Goal: Task Accomplishment & Management: Complete application form

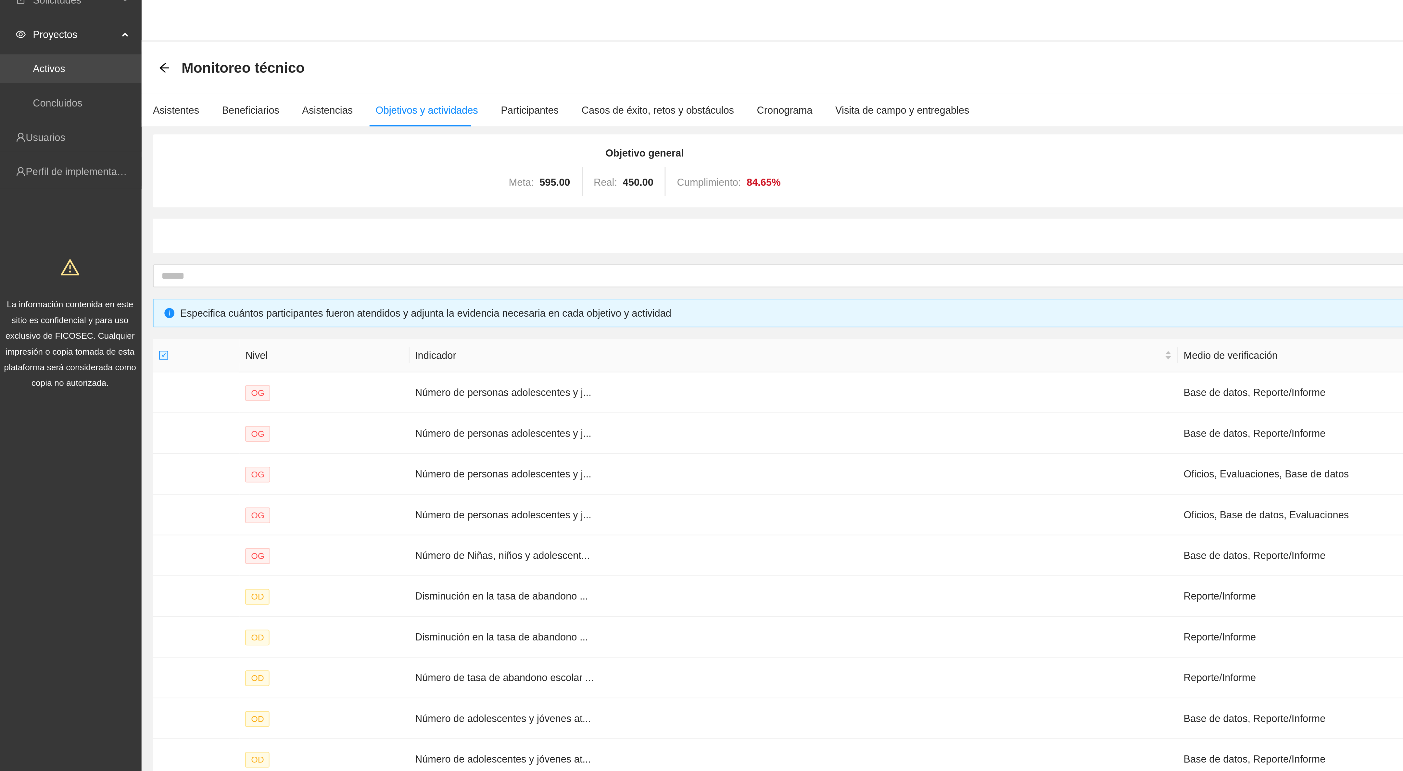
click at [30, 39] on link "Activos" at bounding box center [23, 38] width 15 height 5
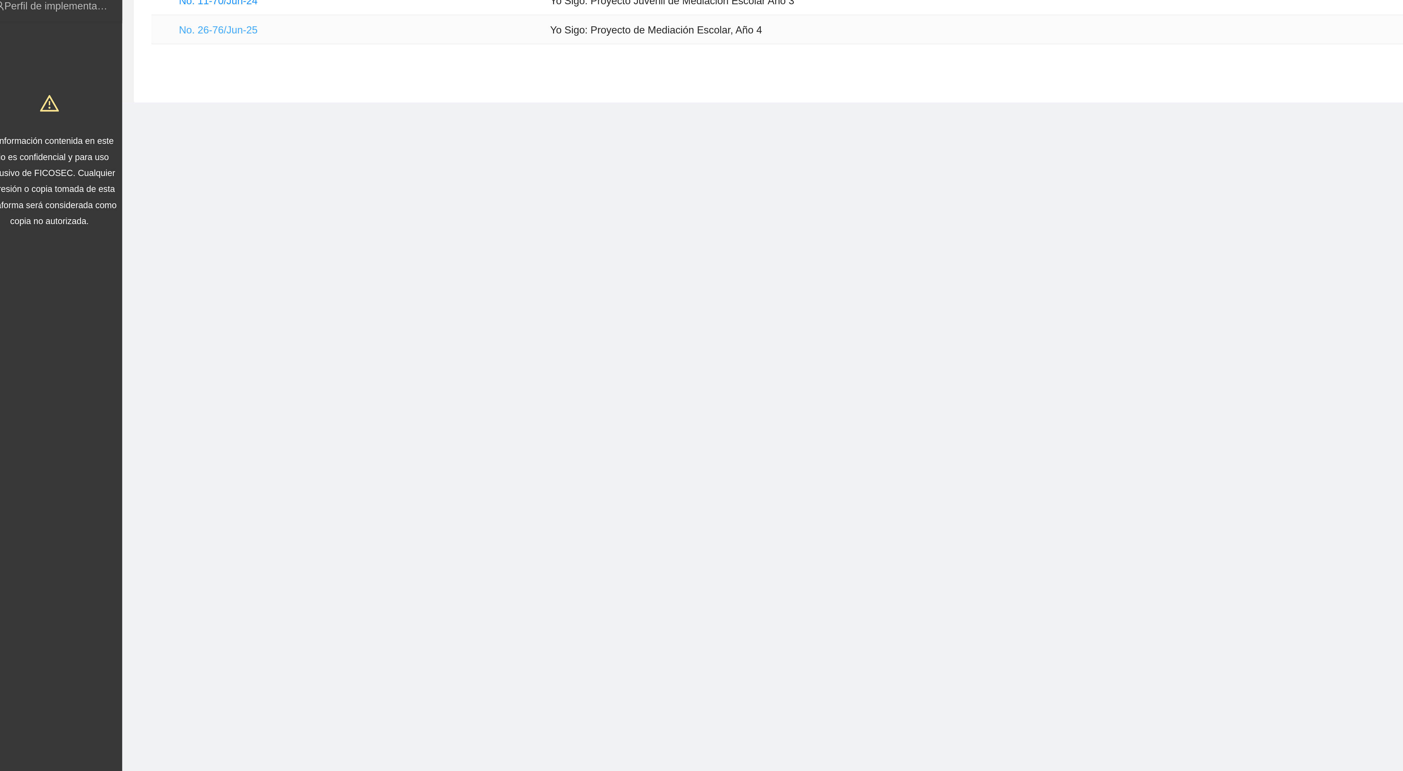
click at [100, 94] on link "No. 26-76/Jun-25" at bounding box center [107, 96] width 35 height 5
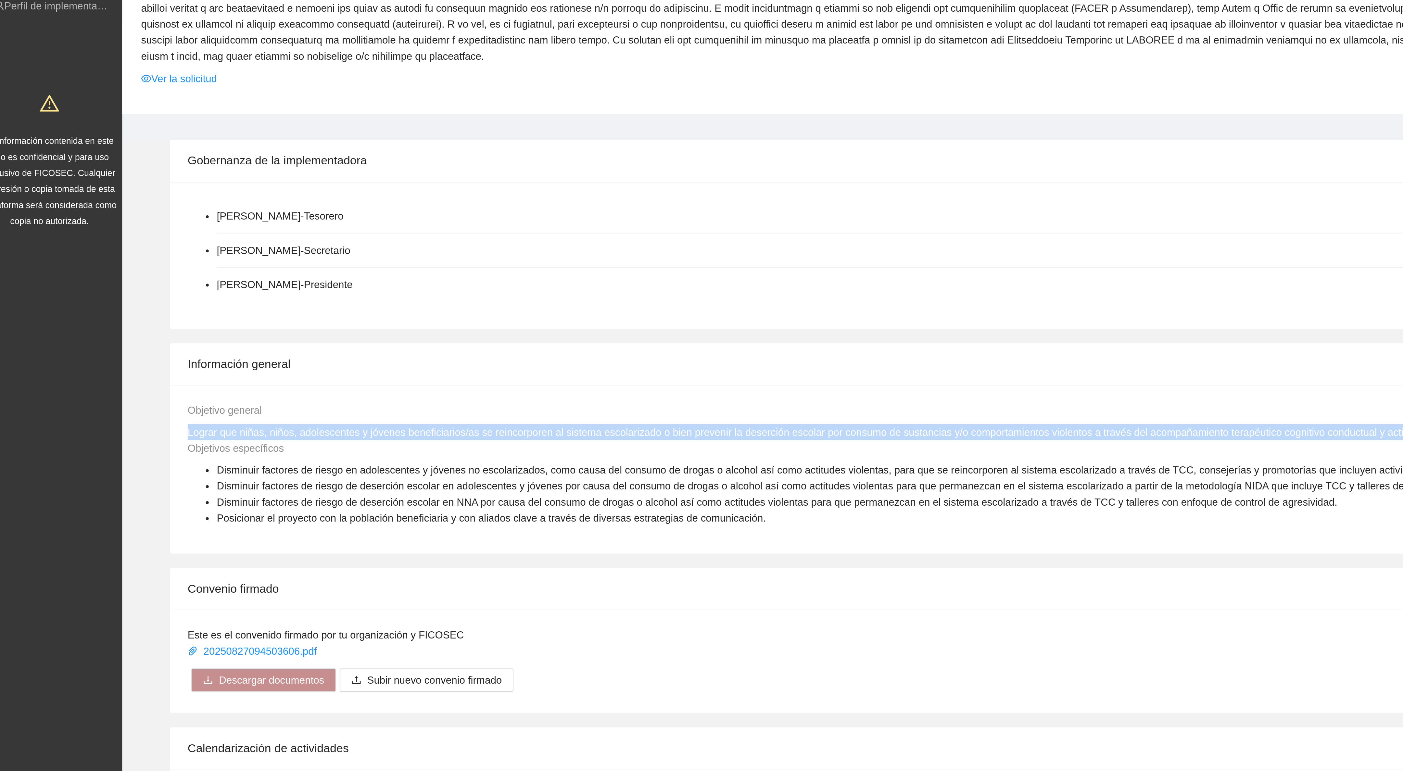
drag, startPoint x: 92, startPoint y: 270, endPoint x: 636, endPoint y: 269, distance: 543.9
click at [636, 272] on div "Lograr que niñas, niños, adolescentes y jóvenes beneficiarios/as se reincorpore…" at bounding box center [501, 275] width 817 height 7
copy span "Lograr que niñas, niños, adolescentes y jóvenes beneficiarios/as se reincorpore…"
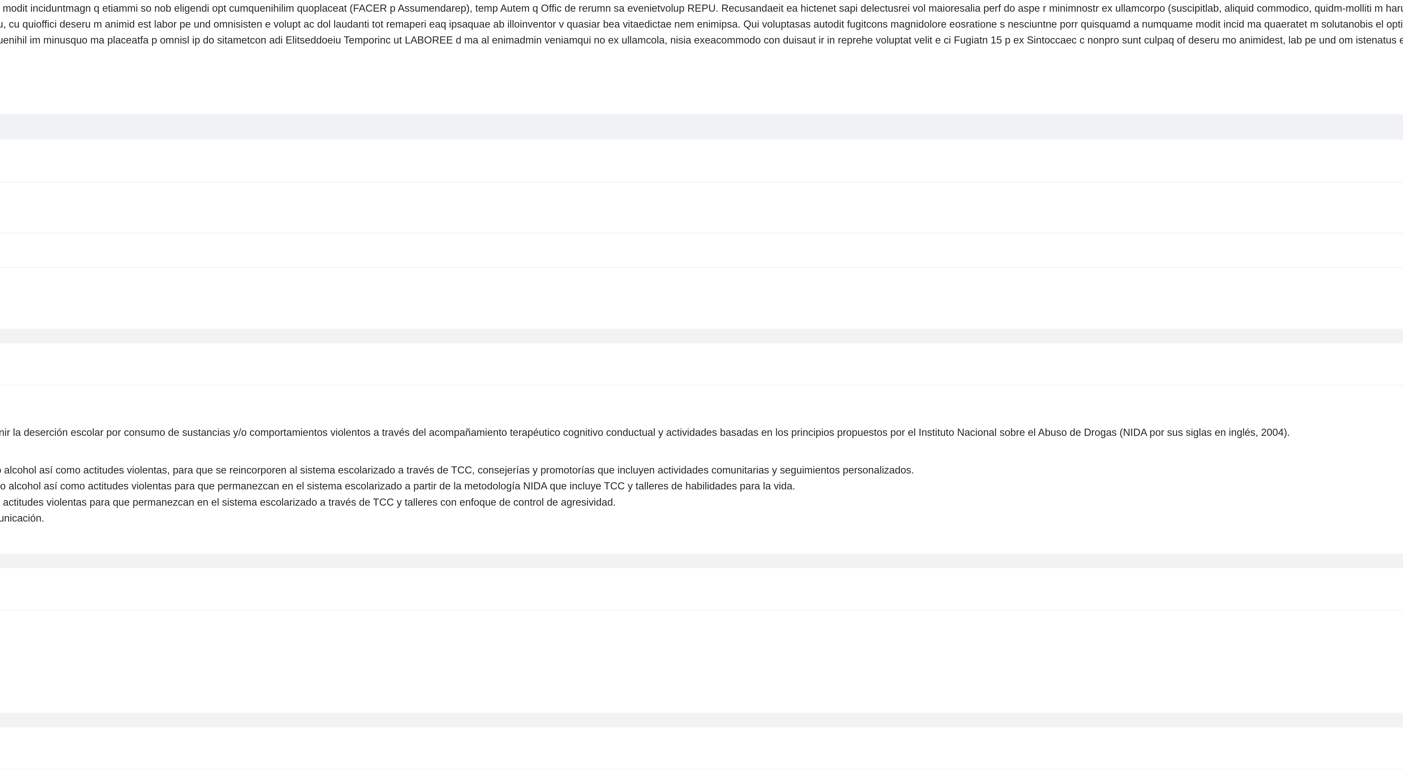
click at [749, 294] on div "Objetivos específicos Disminuir factores de riesgo en adolescentes y jóvenes no…" at bounding box center [734, 301] width 1283 height 43
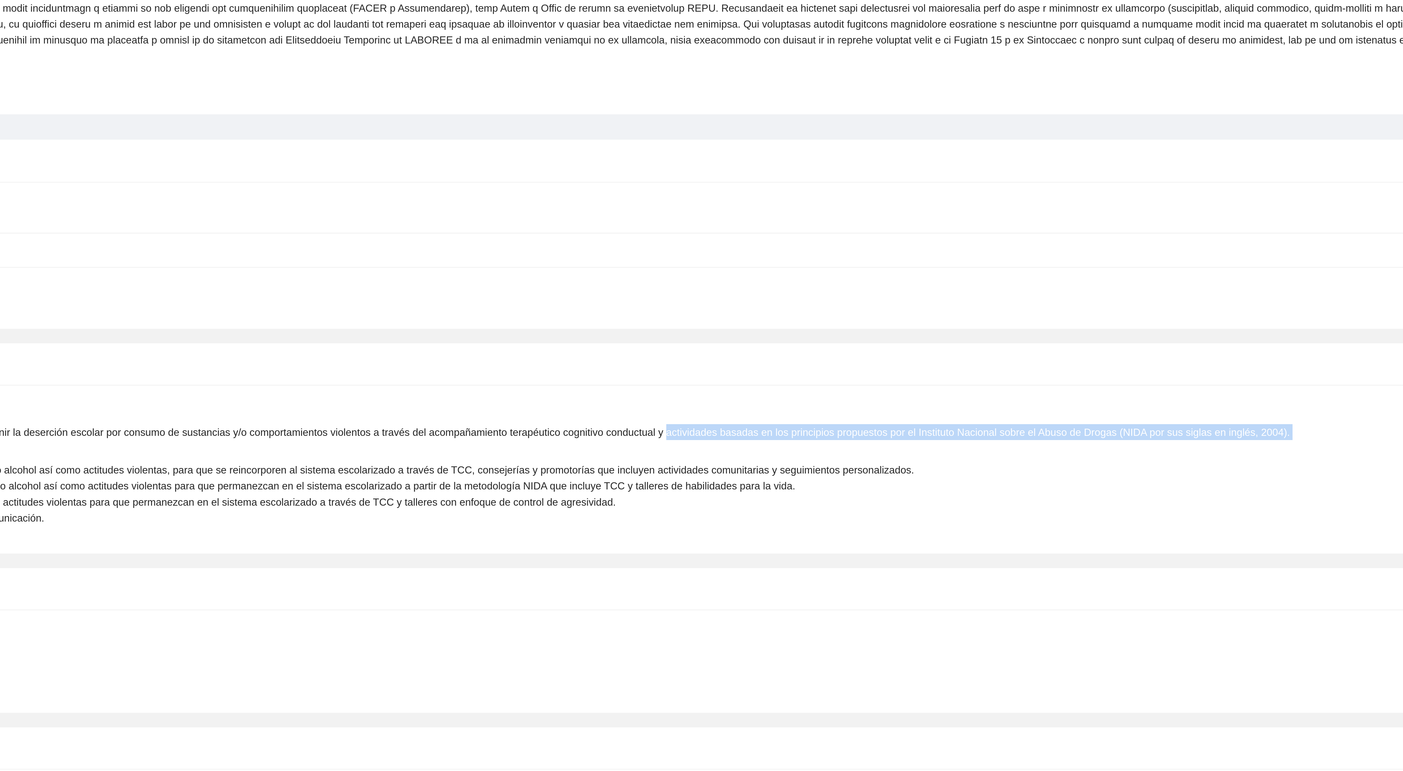
drag, startPoint x: 626, startPoint y: 270, endPoint x: 939, endPoint y: 275, distance: 313.1
click at [939, 275] on div "Objetivo general Lograr que niñas, niños, adolescentes y jóvenes beneficiarios/…" at bounding box center [733, 293] width 1279 height 60
copy div "actividades basadas en los principios propuestos por el Instituto Nacional sobr…"
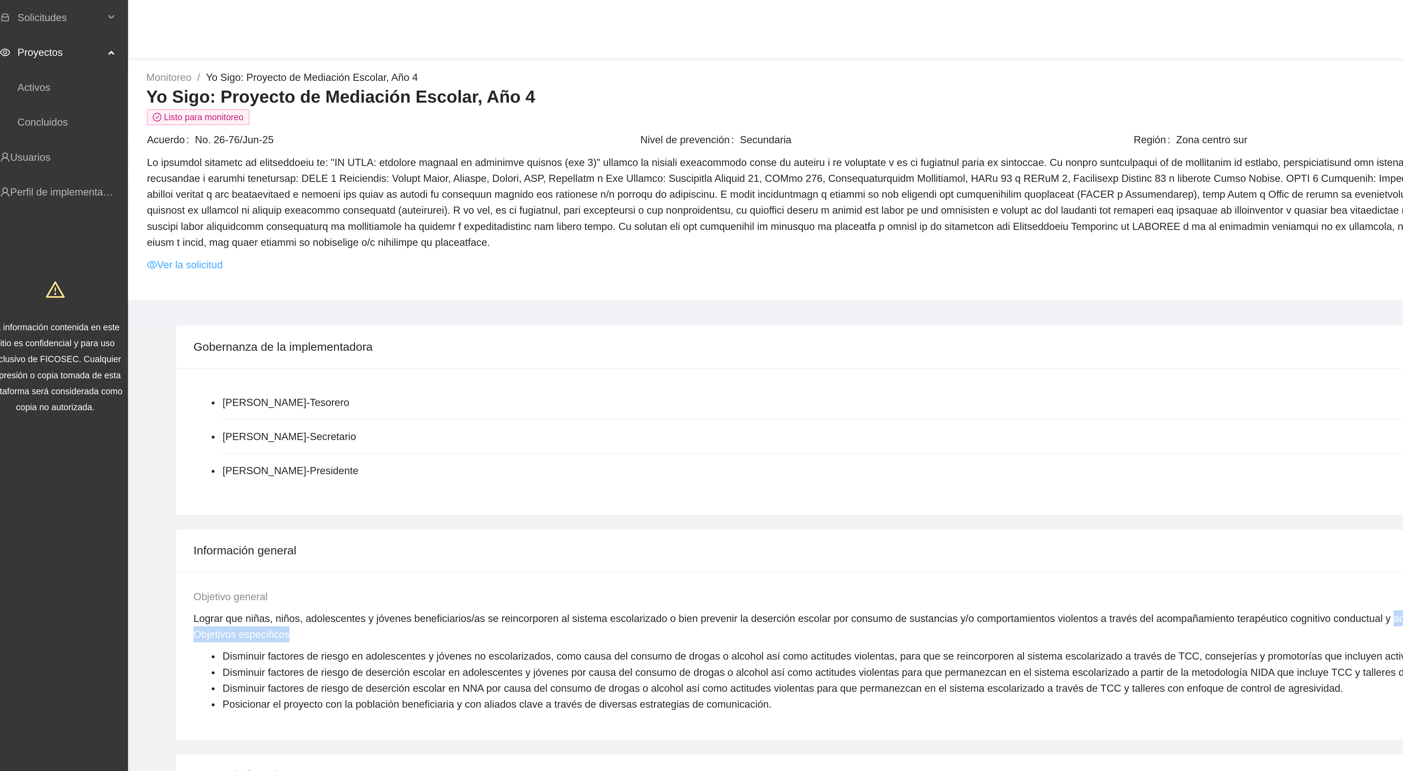
click at [91, 115] on link "Ver la solicitud" at bounding box center [90, 118] width 34 height 7
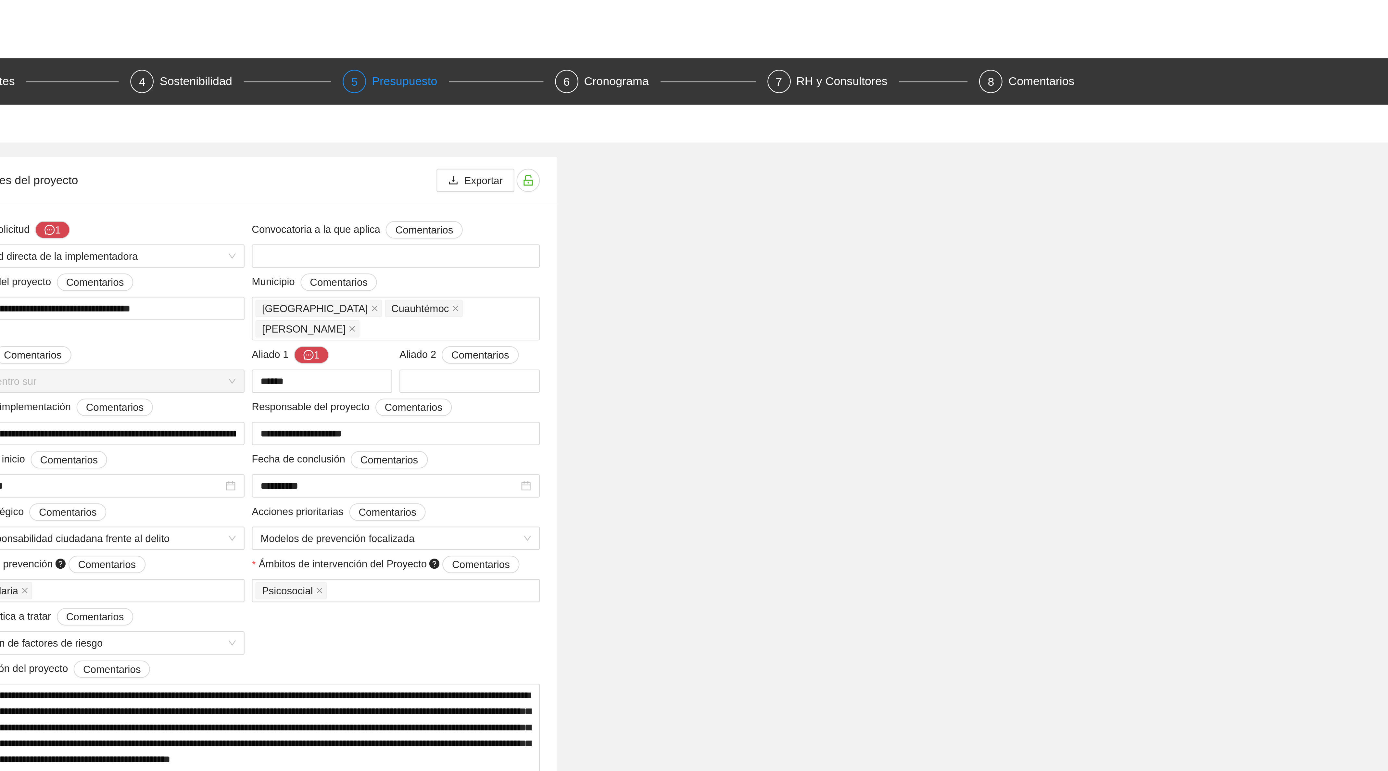
click at [754, 38] on div "Presupuesto" at bounding box center [766, 36] width 34 height 10
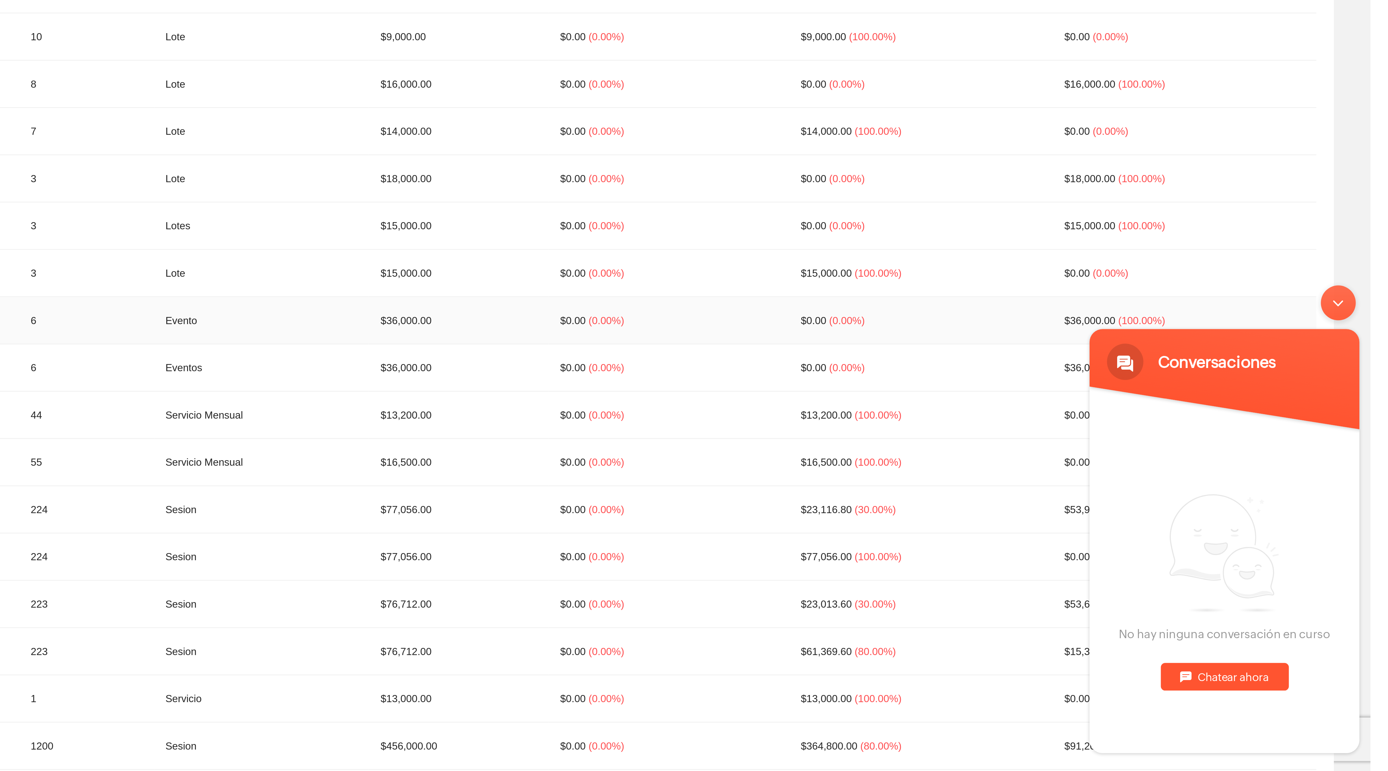
scroll to position [233, 0]
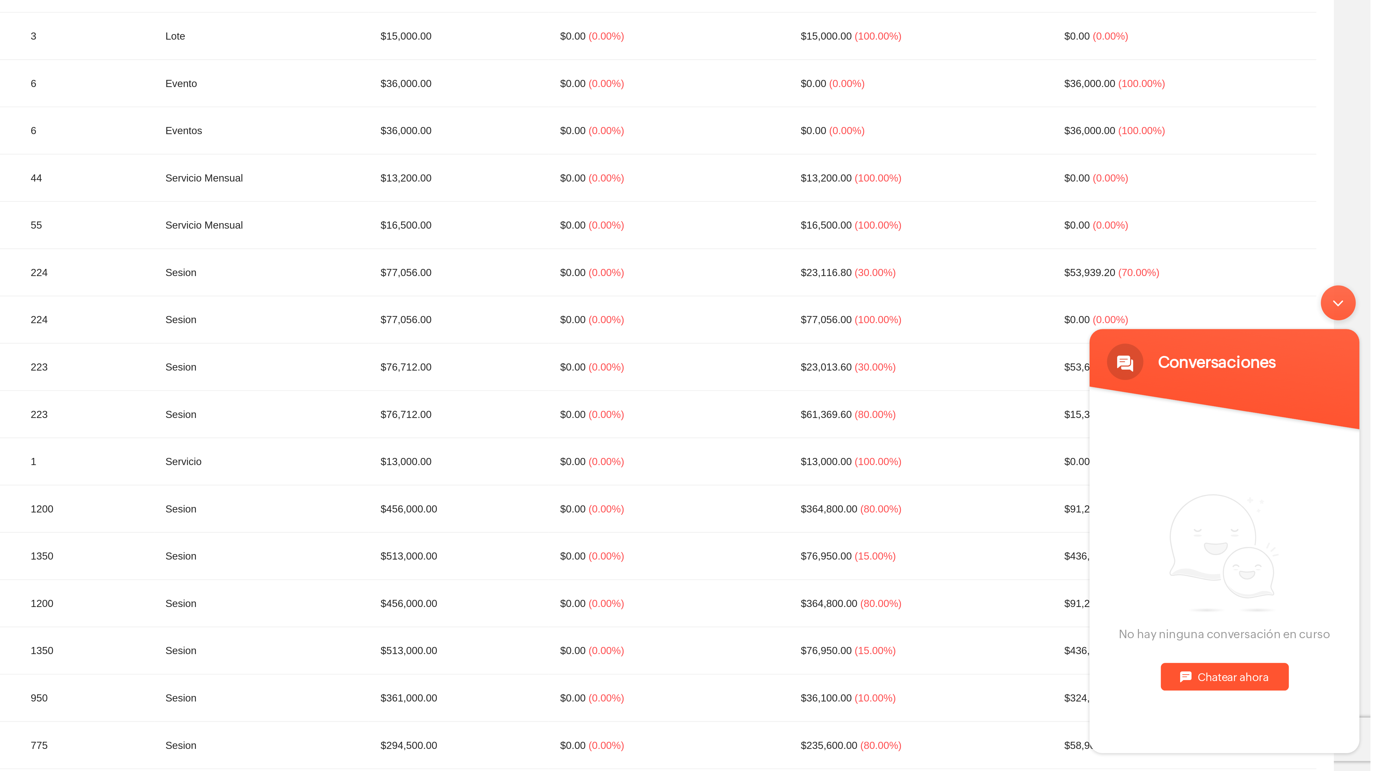
click at [1198, 288] on div "Minimizar ventana de chat en vivo" at bounding box center [1196, 289] width 16 height 16
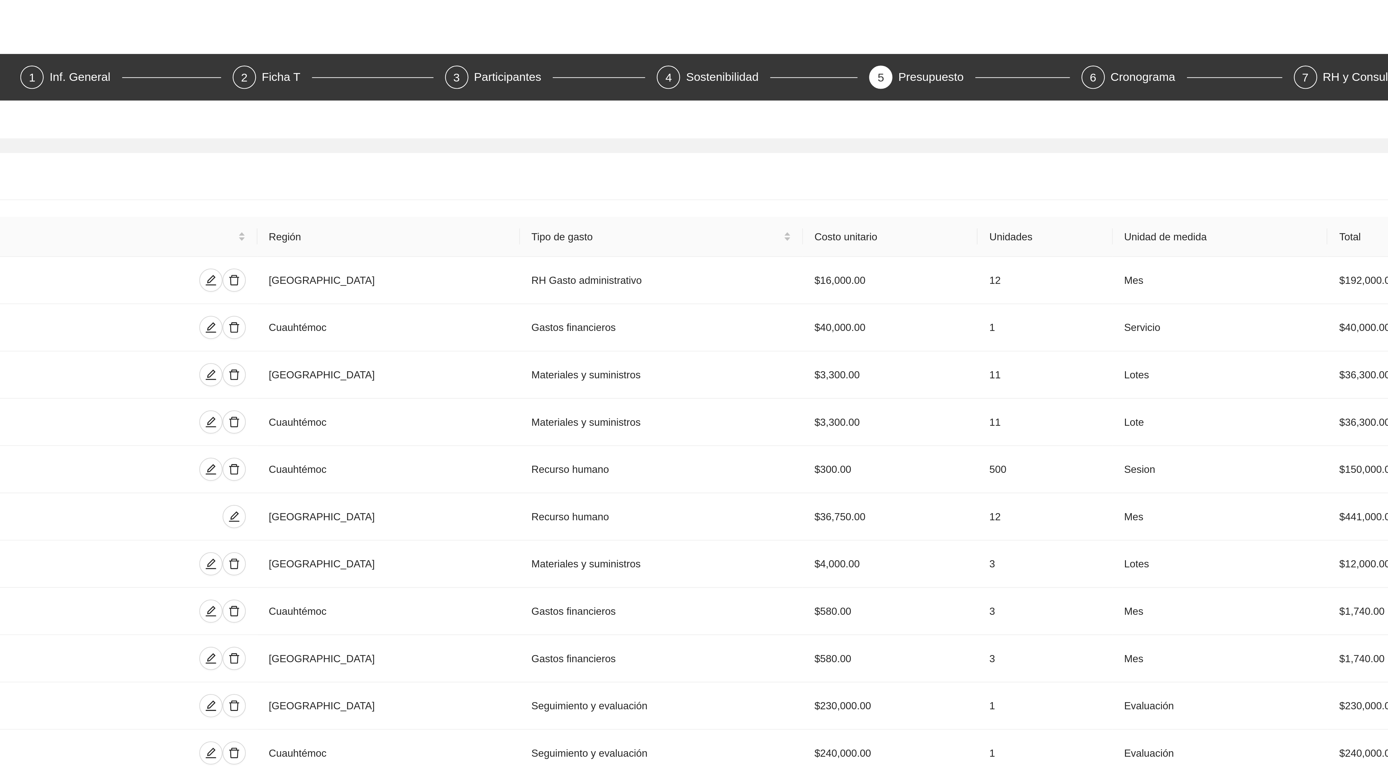
scroll to position [0, 0]
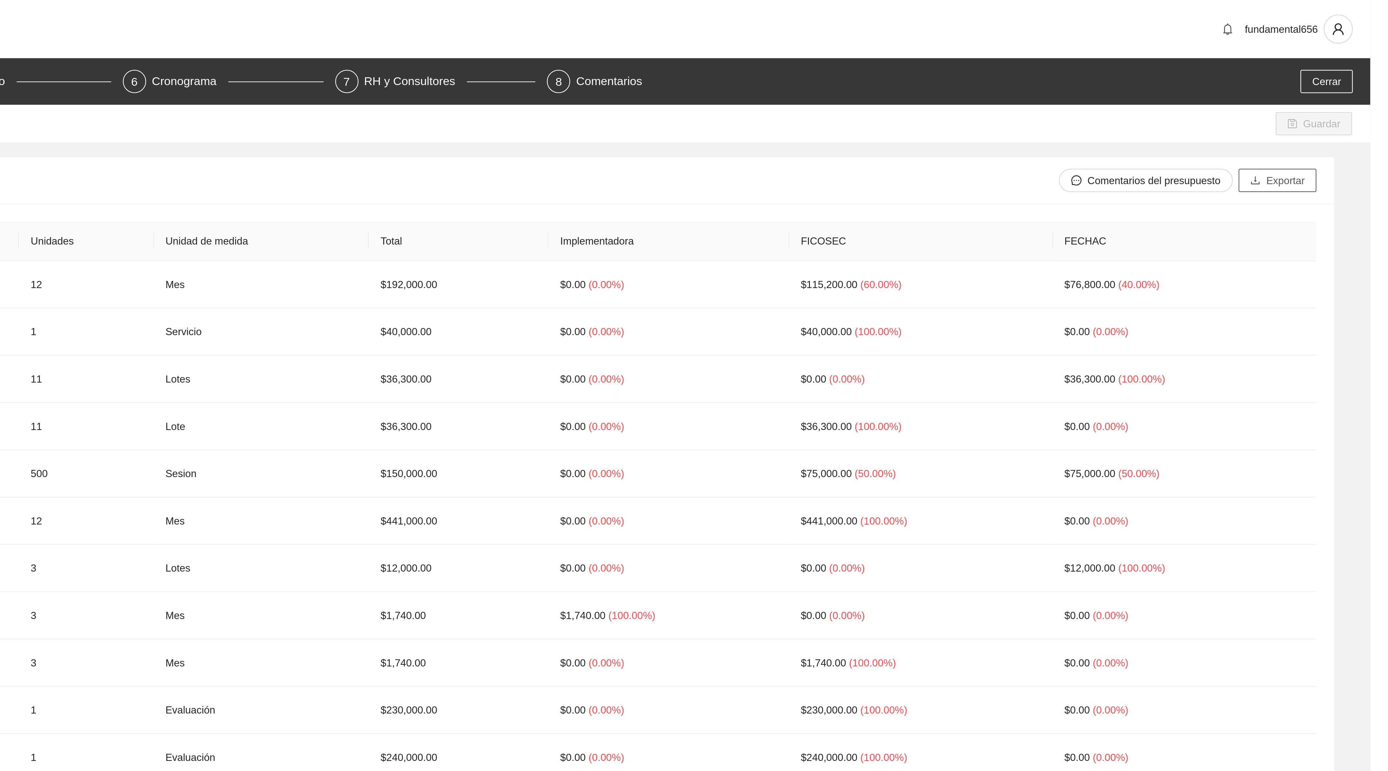
click at [1349, 80] on span "Exportar" at bounding box center [1349, 80] width 17 height 7
